Goal: Transaction & Acquisition: Purchase product/service

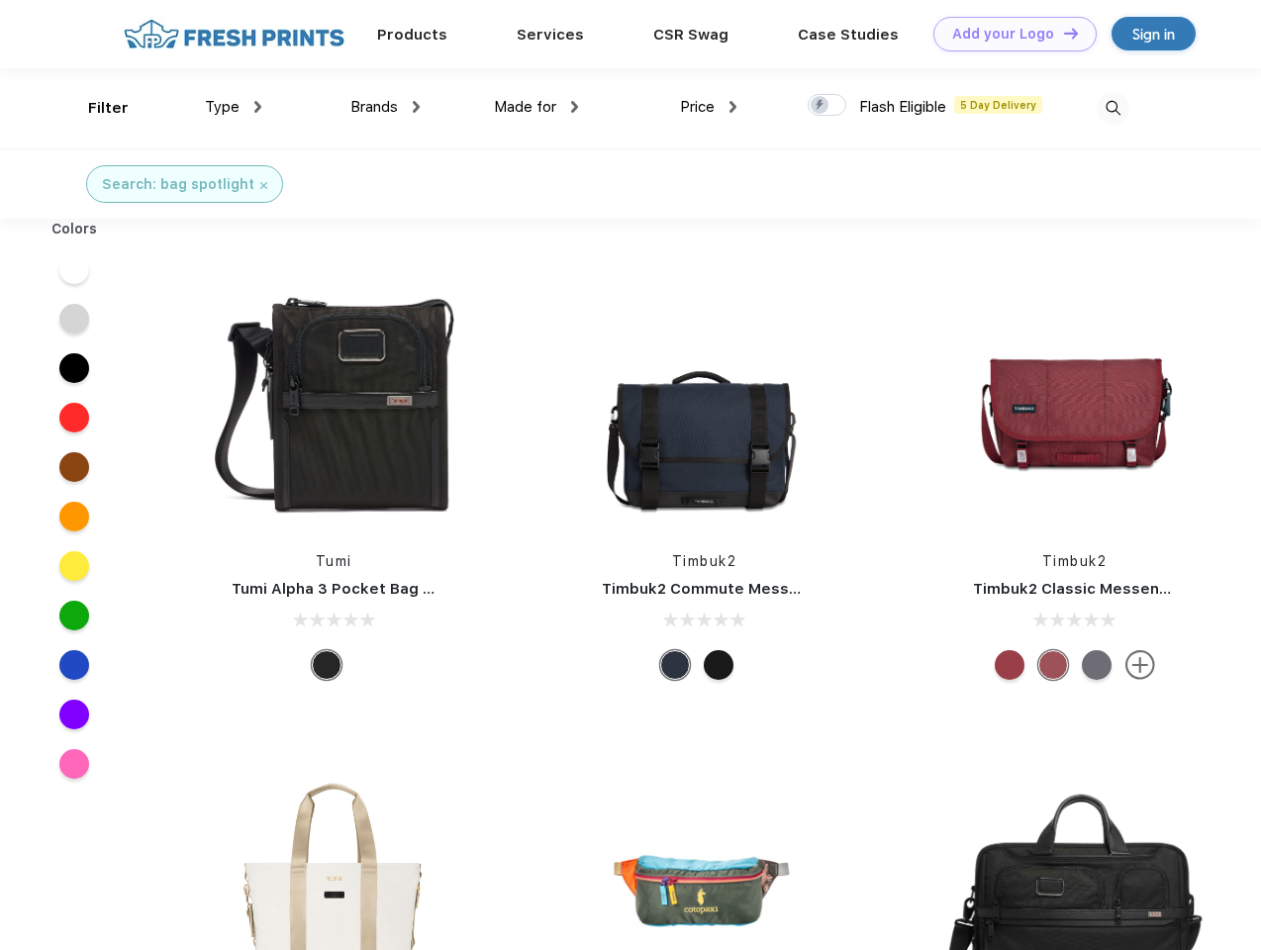
click at [1008, 34] on link "Add your Logo Design Tool" at bounding box center [1015, 34] width 163 height 35
click at [0, 0] on div "Design Tool" at bounding box center [0, 0] width 0 height 0
click at [1062, 33] on link "Add your Logo Design Tool" at bounding box center [1015, 34] width 163 height 35
click at [95, 108] on div "Filter" at bounding box center [108, 108] width 41 height 23
click at [234, 107] on span "Type" at bounding box center [222, 107] width 35 height 18
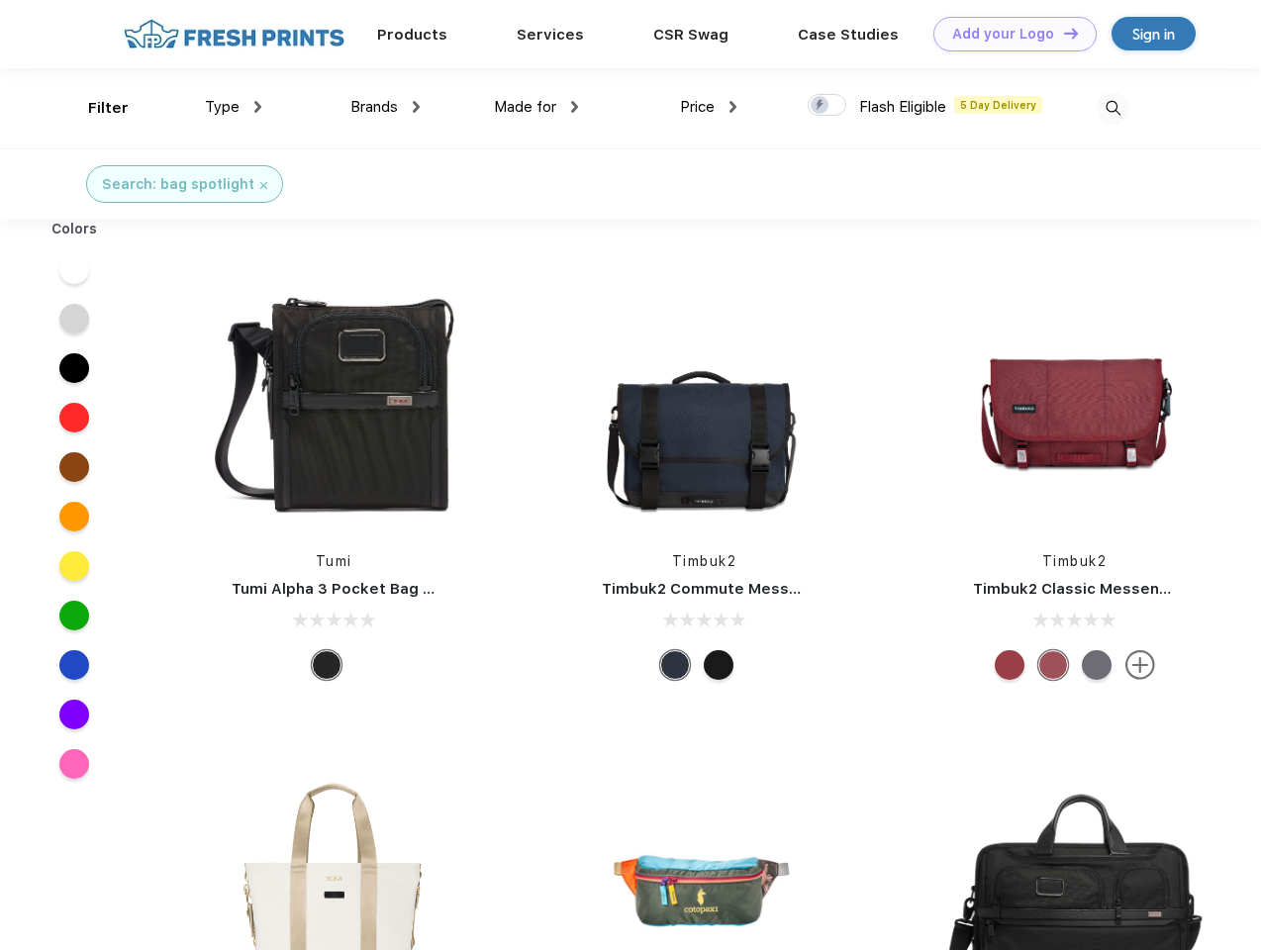
click at [385, 107] on span "Brands" at bounding box center [374, 107] width 48 height 18
click at [537, 107] on span "Made for" at bounding box center [525, 107] width 62 height 18
click at [709, 107] on span "Price" at bounding box center [697, 107] width 35 height 18
click at [828, 106] on div at bounding box center [827, 105] width 39 height 22
click at [821, 106] on input "checkbox" at bounding box center [814, 99] width 13 height 13
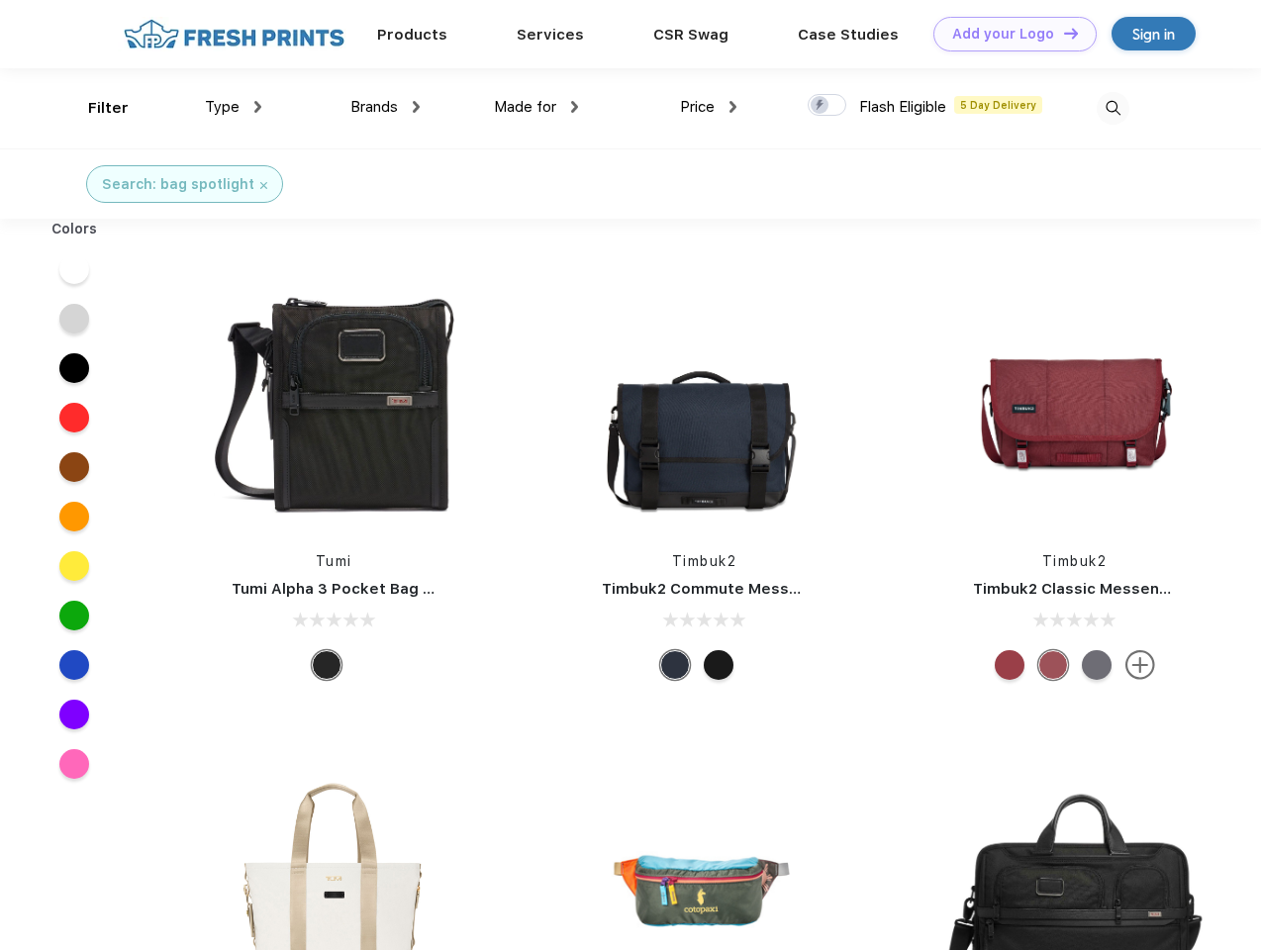
click at [1113, 108] on img at bounding box center [1113, 108] width 33 height 33
